Goal: Task Accomplishment & Management: Use online tool/utility

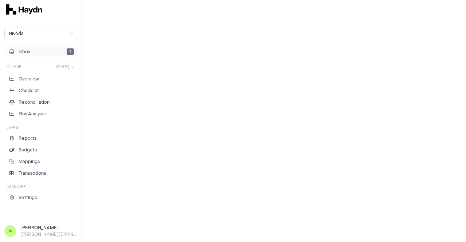
click at [25, 50] on span "Inbox" at bounding box center [25, 51] width 12 height 7
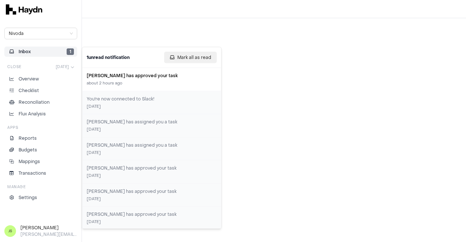
click at [211, 52] on button "Mark all as read" at bounding box center [190, 58] width 53 height 12
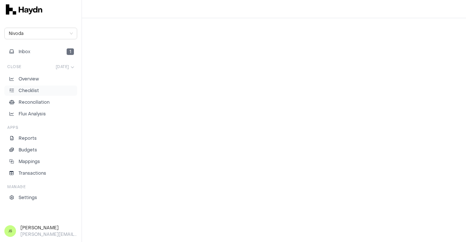
click at [39, 89] on li "Checklist" at bounding box center [41, 90] width 66 height 7
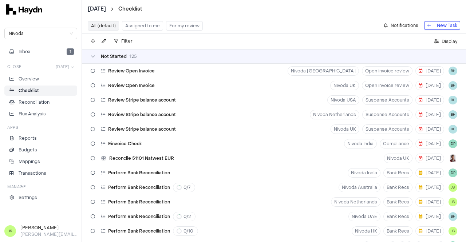
click at [149, 24] on button "Assigned to me" at bounding box center [142, 25] width 41 height 9
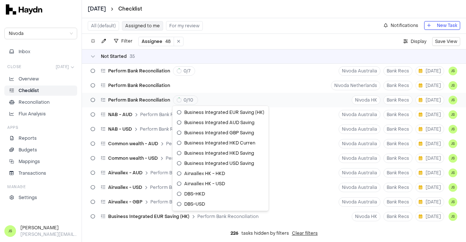
click at [186, 98] on html "[DATE] Checklist Nivoda Inbox Close [DATE] Overview Checklist Reconciliation Fl…" at bounding box center [233, 121] width 466 height 242
click at [145, 99] on html "[DATE] Checklist Nivoda Inbox Close [DATE] Overview Checklist Reconciliation Fl…" at bounding box center [233, 121] width 466 height 242
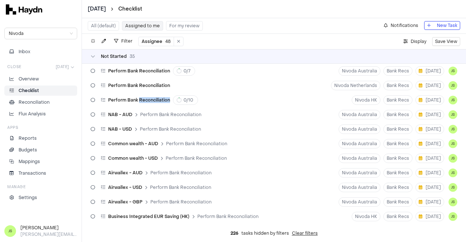
click at [145, 99] on span "Perform Bank Reconciliation" at bounding box center [139, 100] width 62 height 6
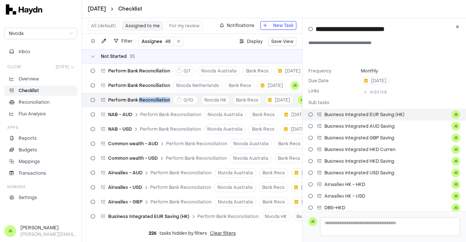
click at [318, 114] on icon at bounding box center [319, 115] width 4 height 4
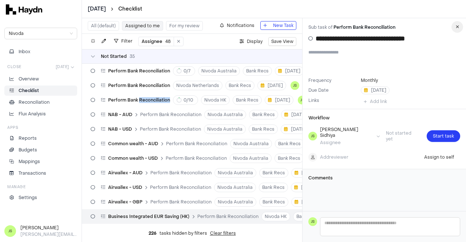
click at [455, 26] on button "button" at bounding box center [458, 27] width 12 height 12
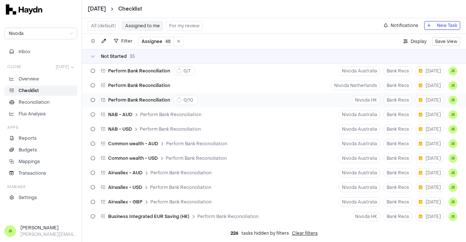
click at [128, 99] on span "Perform Bank Reconciliation" at bounding box center [139, 100] width 62 height 6
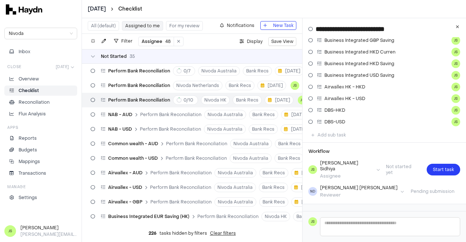
scroll to position [109, 0]
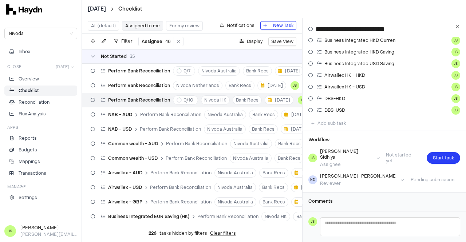
drag, startPoint x: 380, startPoint y: 114, endPoint x: 412, endPoint y: 122, distance: 33.0
click at [412, 122] on div "Add sub task" at bounding box center [385, 123] width 164 height 9
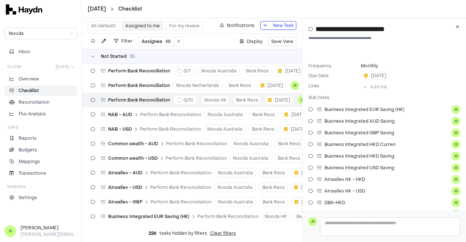
scroll to position [0, 0]
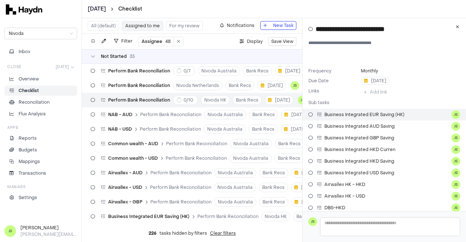
click at [447, 115] on html "[DATE] Checklist Nivoda Inbox Close [DATE] Overview Checklist Reconciliation Fl…" at bounding box center [233, 121] width 466 height 242
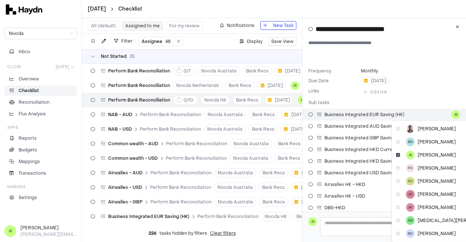
drag, startPoint x: 448, startPoint y: 115, endPoint x: 443, endPoint y: 115, distance: 4.7
click at [448, 115] on html "[DATE] Checklist Nivoda Inbox Close [DATE] Overview Checklist Reconciliation Fl…" at bounding box center [233, 121] width 466 height 242
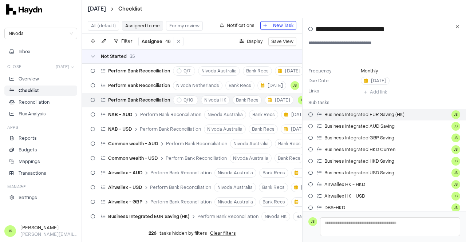
click at [368, 115] on span "Business Integrated EUR Saving (HK)" at bounding box center [365, 115] width 80 height 6
type input "**********"
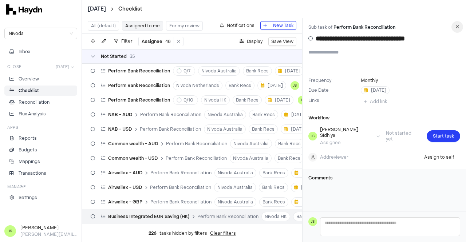
click at [460, 26] on button "button" at bounding box center [458, 27] width 12 height 12
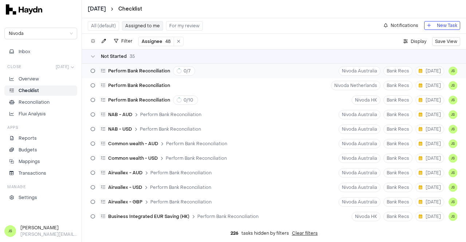
click at [103, 70] on icon at bounding box center [103, 71] width 4 height 4
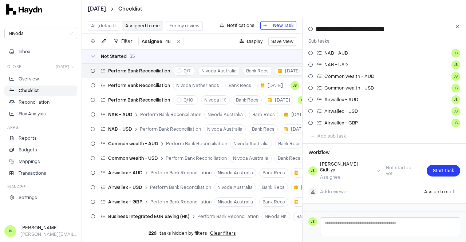
scroll to position [73, 0]
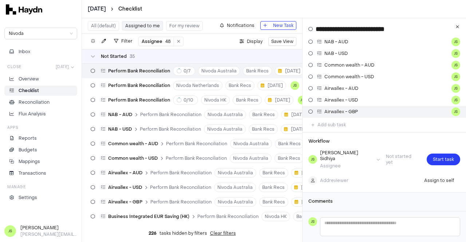
click at [313, 112] on div "Airwallex - GBP" at bounding box center [334, 112] width 50 height 6
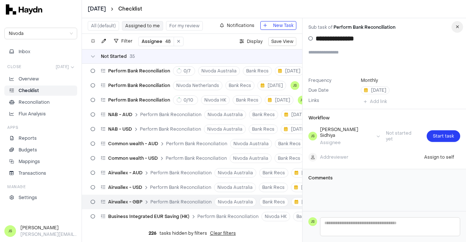
click at [456, 30] on button "button" at bounding box center [458, 27] width 12 height 12
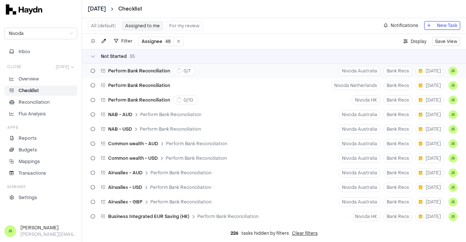
click at [137, 74] on div "Perform Bank Reconciliation 0 / 7" at bounding box center [148, 70] width 94 height 9
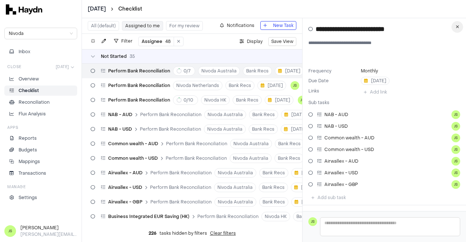
click at [458, 25] on icon "button" at bounding box center [457, 27] width 3 height 4
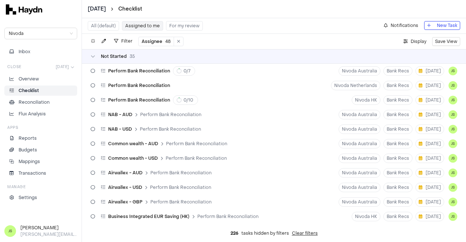
click at [109, 38] on div "Filter Assignee 48 ." at bounding box center [141, 41] width 106 height 9
click at [105, 39] on icon "button" at bounding box center [104, 41] width 4 height 4
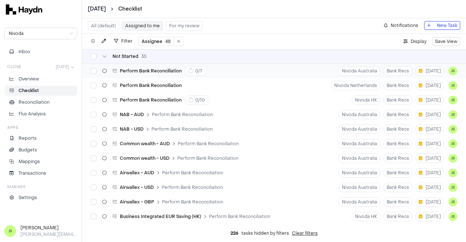
click at [102, 70] on icon at bounding box center [104, 71] width 4 height 4
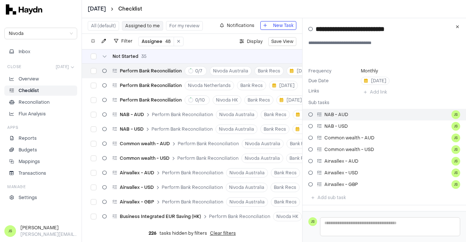
click at [309, 114] on icon at bounding box center [311, 115] width 4 height 4
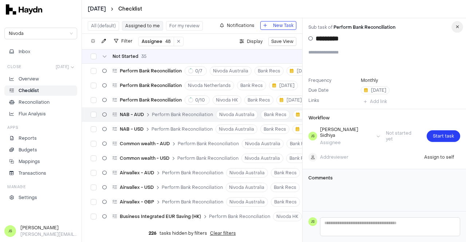
click at [460, 29] on button "button" at bounding box center [458, 27] width 12 height 12
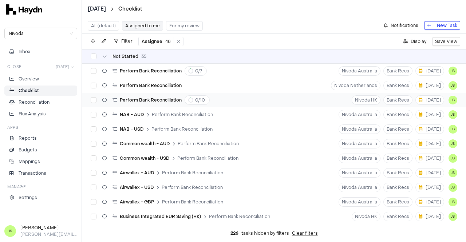
click at [161, 101] on span "Perform Bank Reconciliation" at bounding box center [151, 100] width 62 height 6
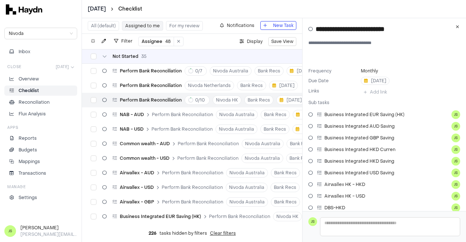
drag, startPoint x: 309, startPoint y: 114, endPoint x: 306, endPoint y: 118, distance: 4.2
click at [308, 114] on link "Business Integrated EUR Saving (HK) JS" at bounding box center [385, 115] width 164 height 12
type input "**********"
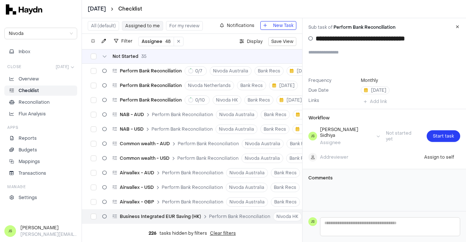
click at [327, 175] on h3 "Comments" at bounding box center [385, 178] width 152 height 6
click at [311, 39] on icon at bounding box center [311, 38] width 4 height 4
click at [458, 29] on icon "button" at bounding box center [457, 27] width 3 height 4
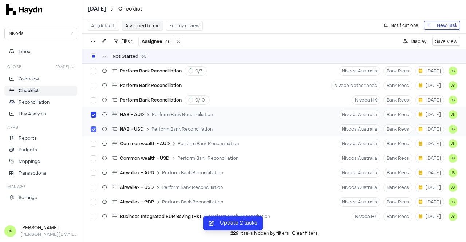
scroll to position [36, 0]
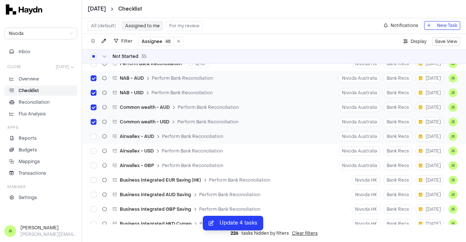
click at [91, 130] on div "Airwallex - AUD Perform Bank Reconciliation" at bounding box center [157, 137] width 138 height 14
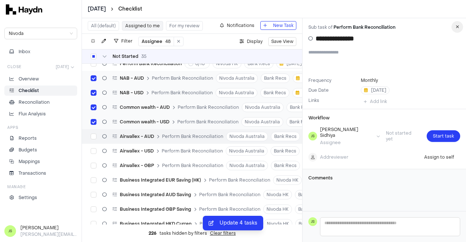
click at [457, 28] on icon "button" at bounding box center [457, 27] width 3 height 4
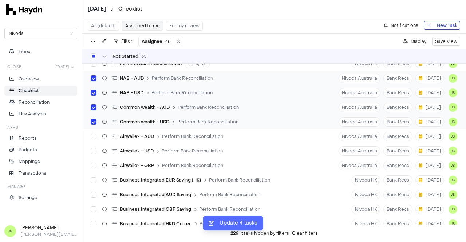
click at [243, 223] on span "Update 4 tasks" at bounding box center [239, 223] width 38 height 8
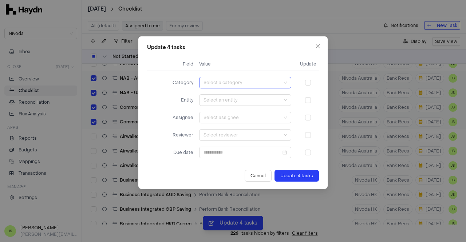
drag, startPoint x: 225, startPoint y: 84, endPoint x: 222, endPoint y: 82, distance: 3.8
click at [224, 83] on input "search" at bounding box center [244, 82] width 80 height 11
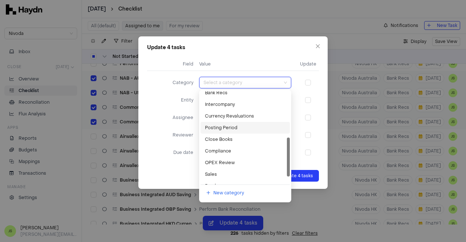
scroll to position [128, 0]
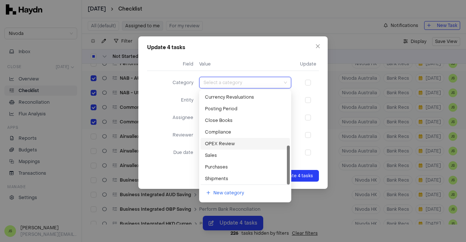
drag, startPoint x: 159, startPoint y: 143, endPoint x: 160, endPoint y: 147, distance: 3.9
click at [158, 143] on form "Field Value Update Category Select a category Entity Select an entity Assignee …" at bounding box center [233, 118] width 172 height 127
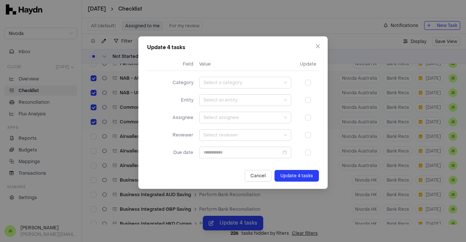
click at [258, 175] on span "Cancel" at bounding box center [258, 175] width 15 height 7
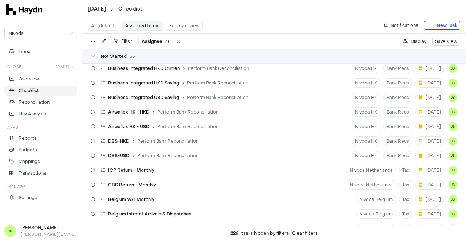
scroll to position [101, 0]
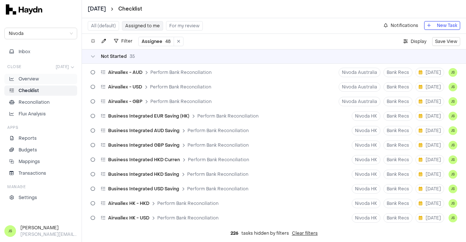
click at [36, 77] on p "Overview" at bounding box center [29, 79] width 20 height 7
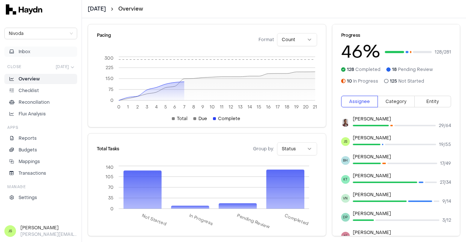
click at [36, 53] on button "Inbox" at bounding box center [40, 52] width 73 height 10
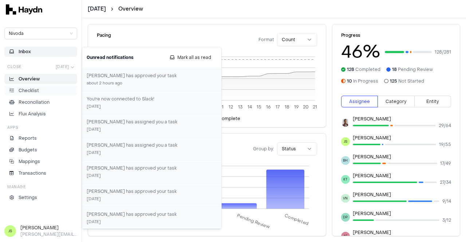
click at [32, 90] on p "Checklist" at bounding box center [29, 90] width 20 height 7
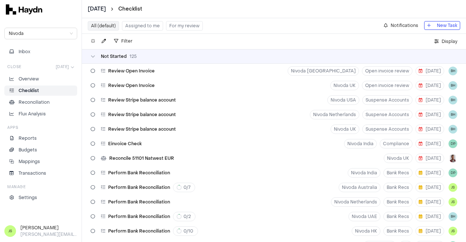
click at [132, 23] on button "Assigned to me" at bounding box center [142, 25] width 41 height 9
